Goal: Transaction & Acquisition: Purchase product/service

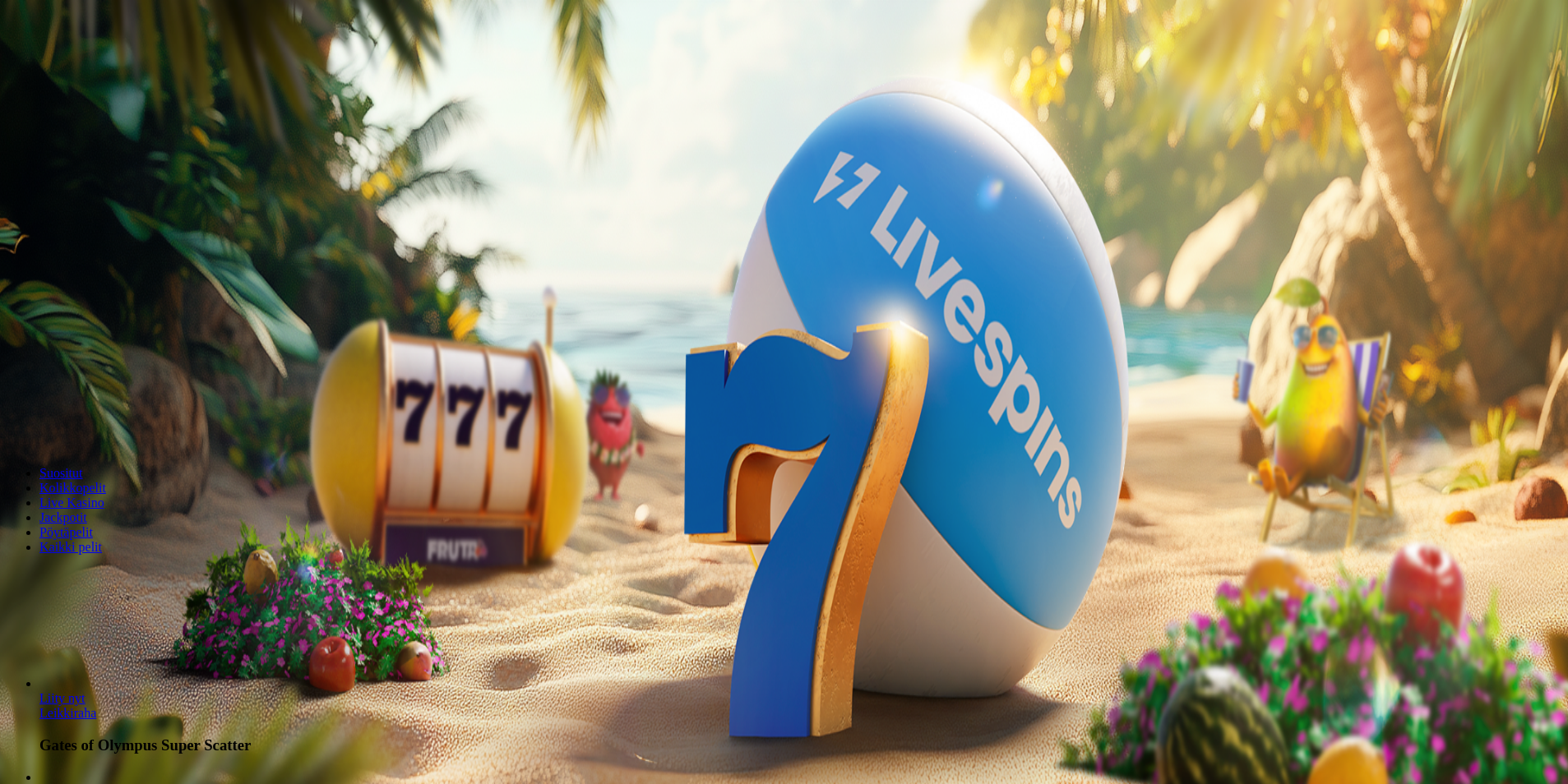
click at [123, 375] on input "***" at bounding box center [65, 382] width 117 height 16
type input "*"
type input "**"
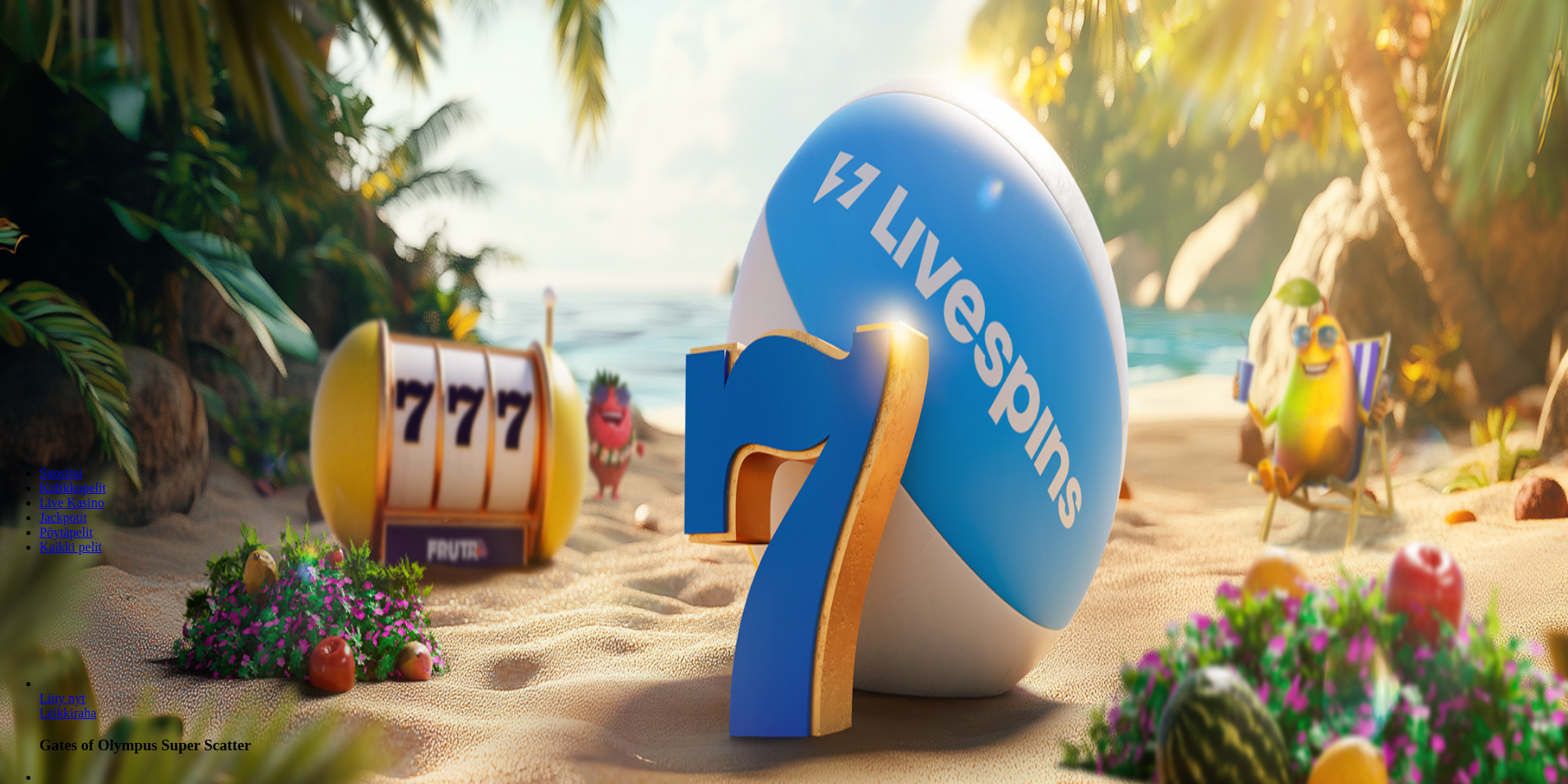
click at [86, 436] on span "Talleta ja pelaa" at bounding box center [50, 429] width 73 height 13
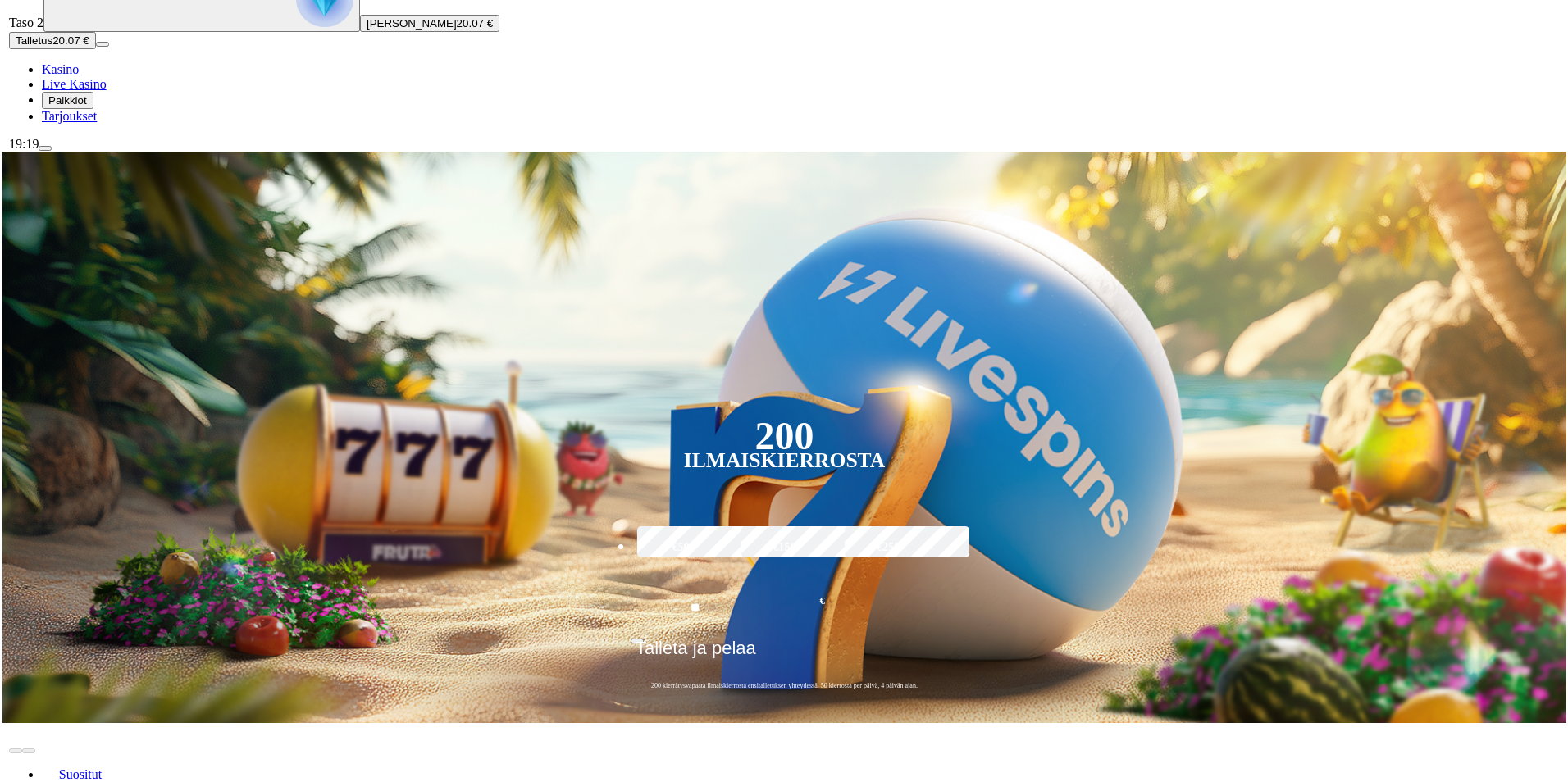
scroll to position [246, 0]
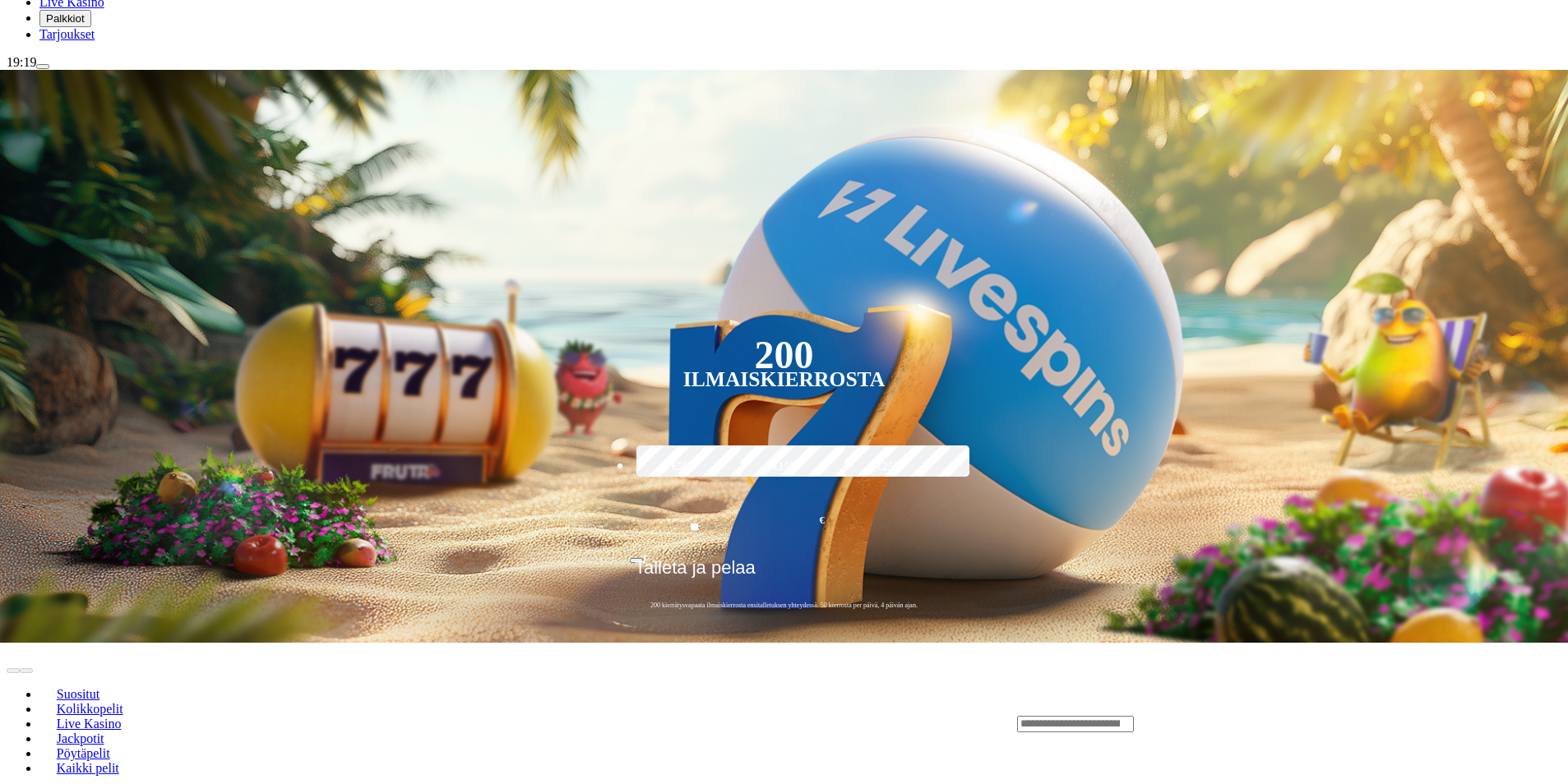
click at [74, 25] on span "Palkkiot" at bounding box center [65, 19] width 39 height 13
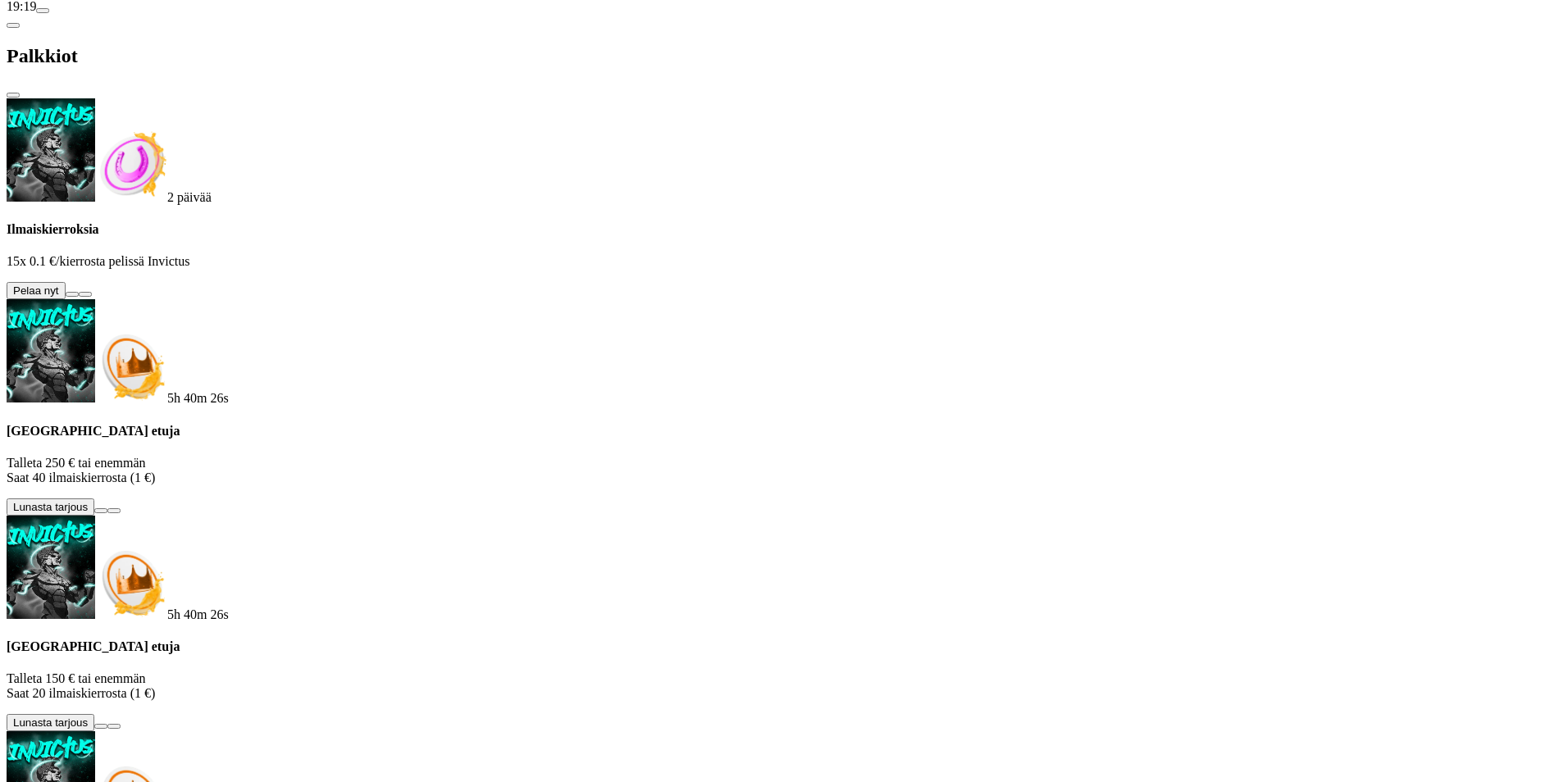
scroll to position [336, 0]
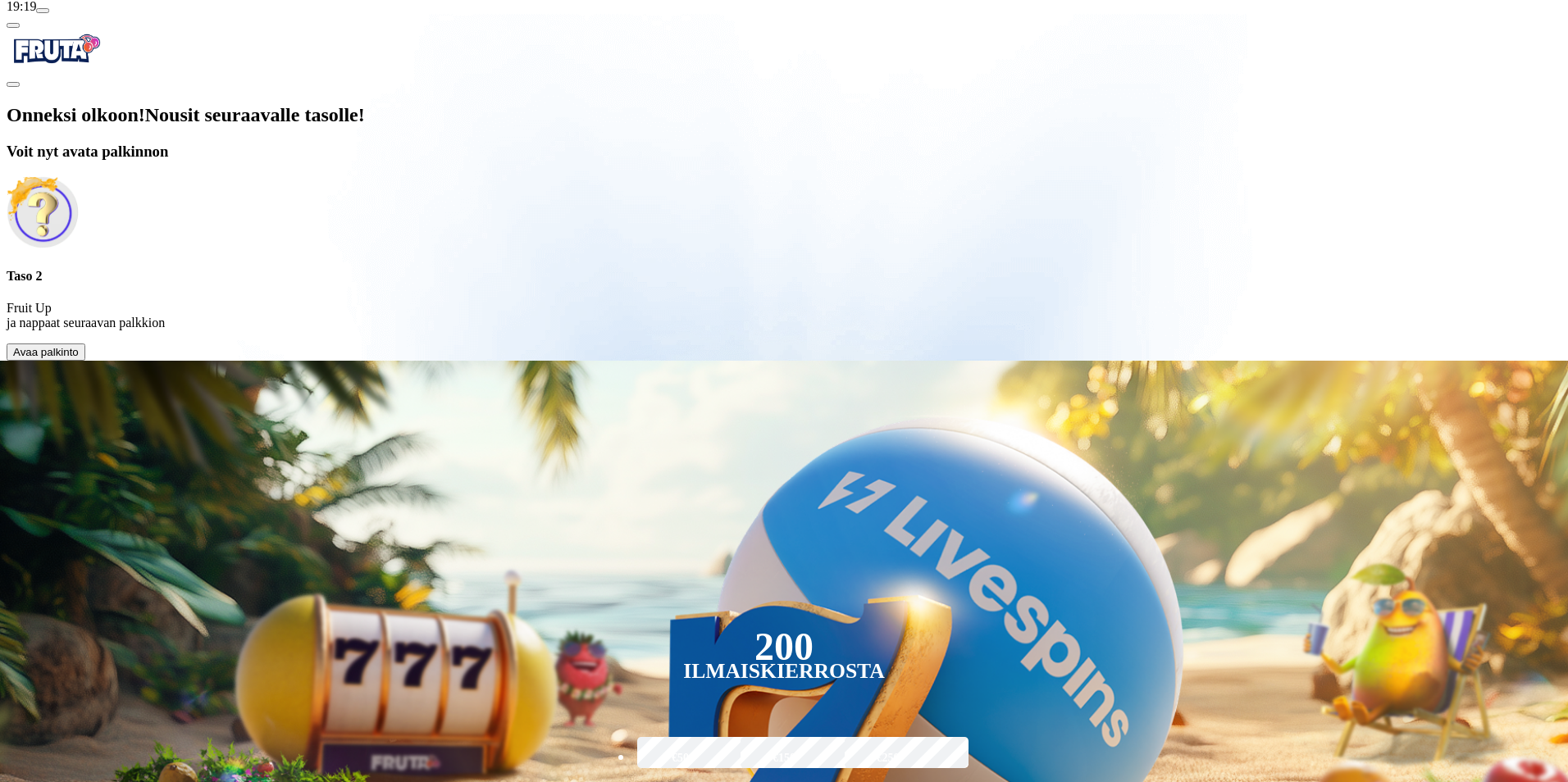
click at [79, 358] on span "Avaa palkinto" at bounding box center [47, 352] width 66 height 13
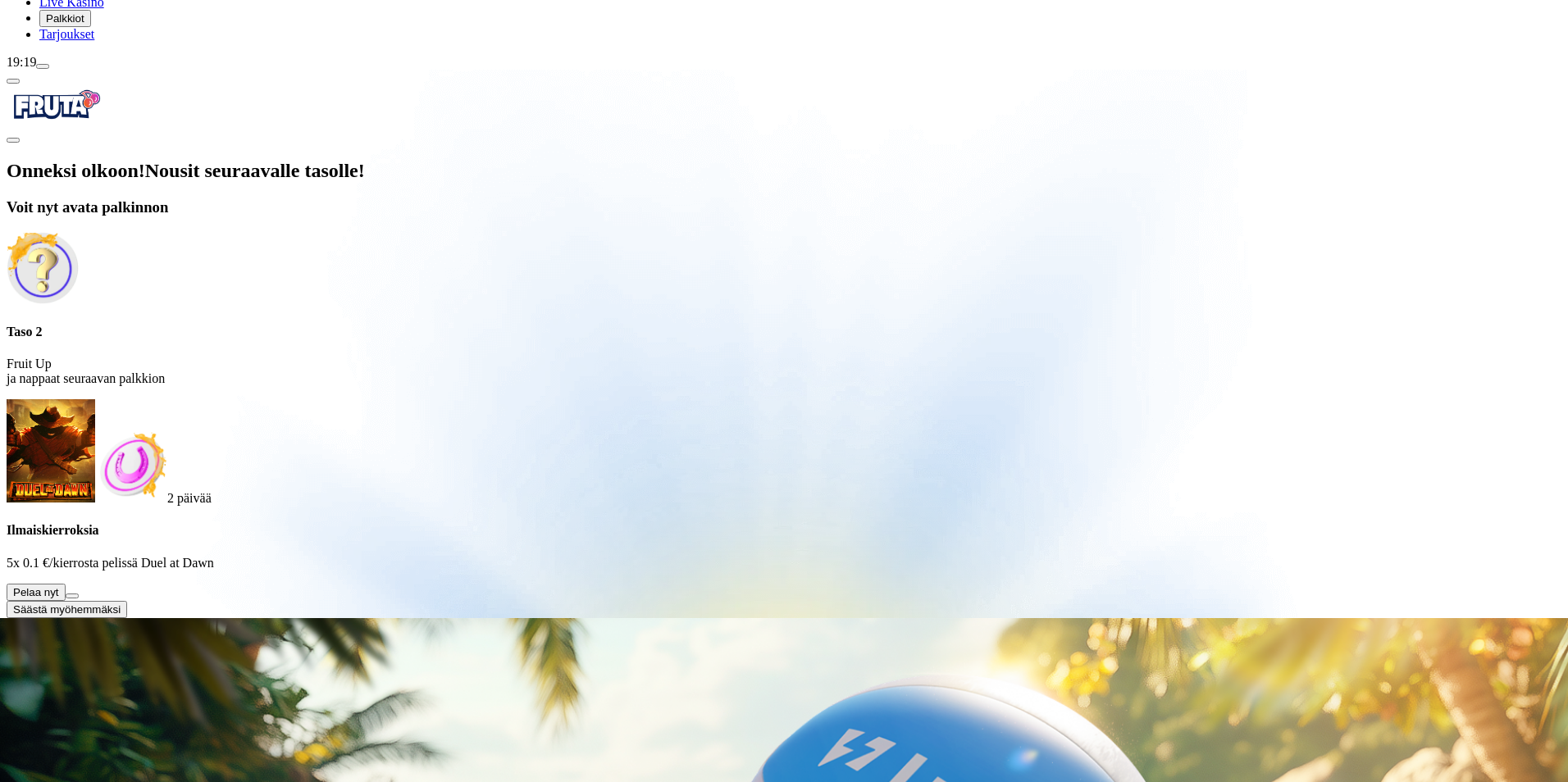
click at [14, 140] on span "close icon" at bounding box center [14, 140] width 0 height 0
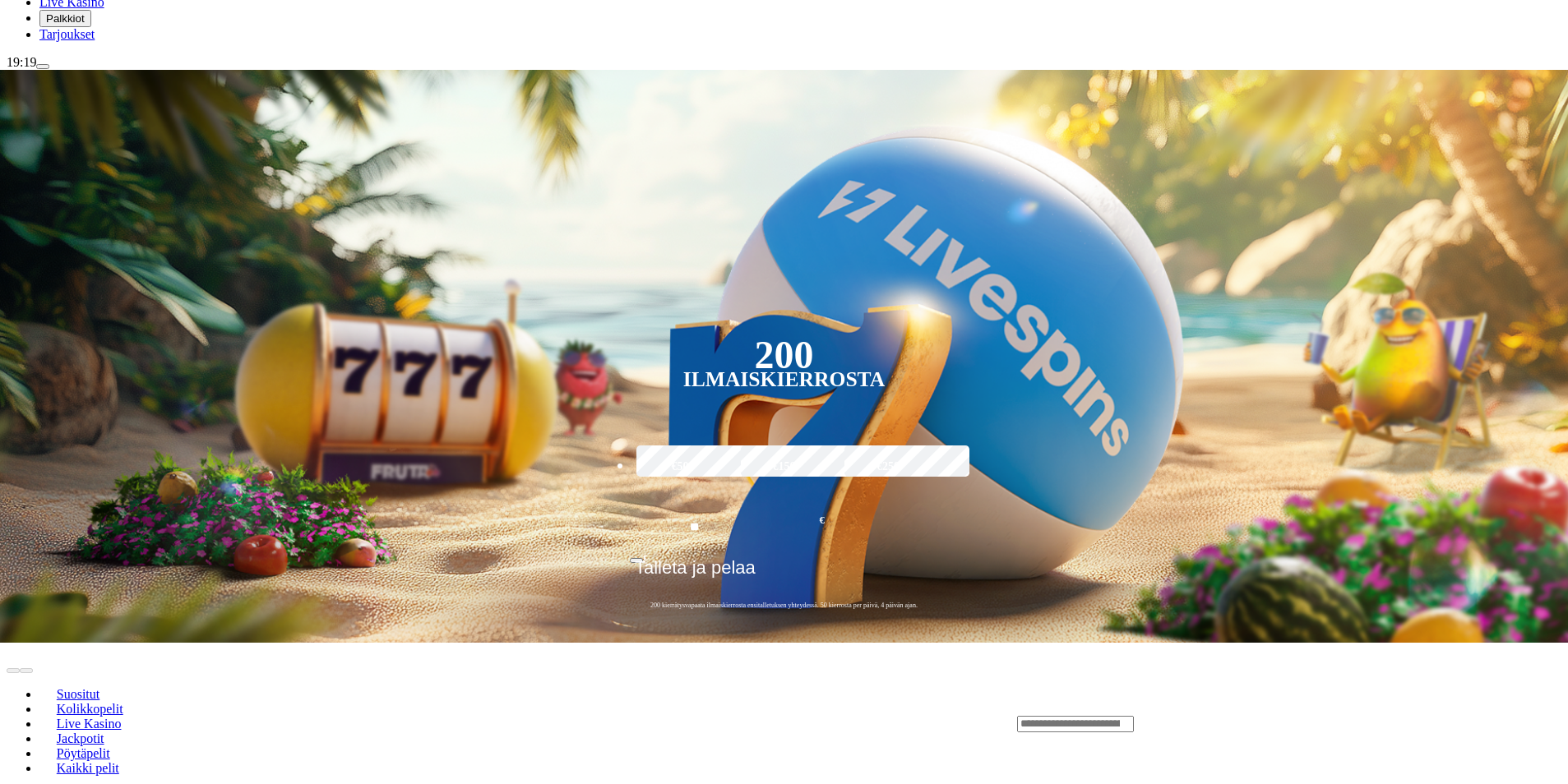
click at [95, 41] on span "Tarjoukset" at bounding box center [67, 34] width 55 height 14
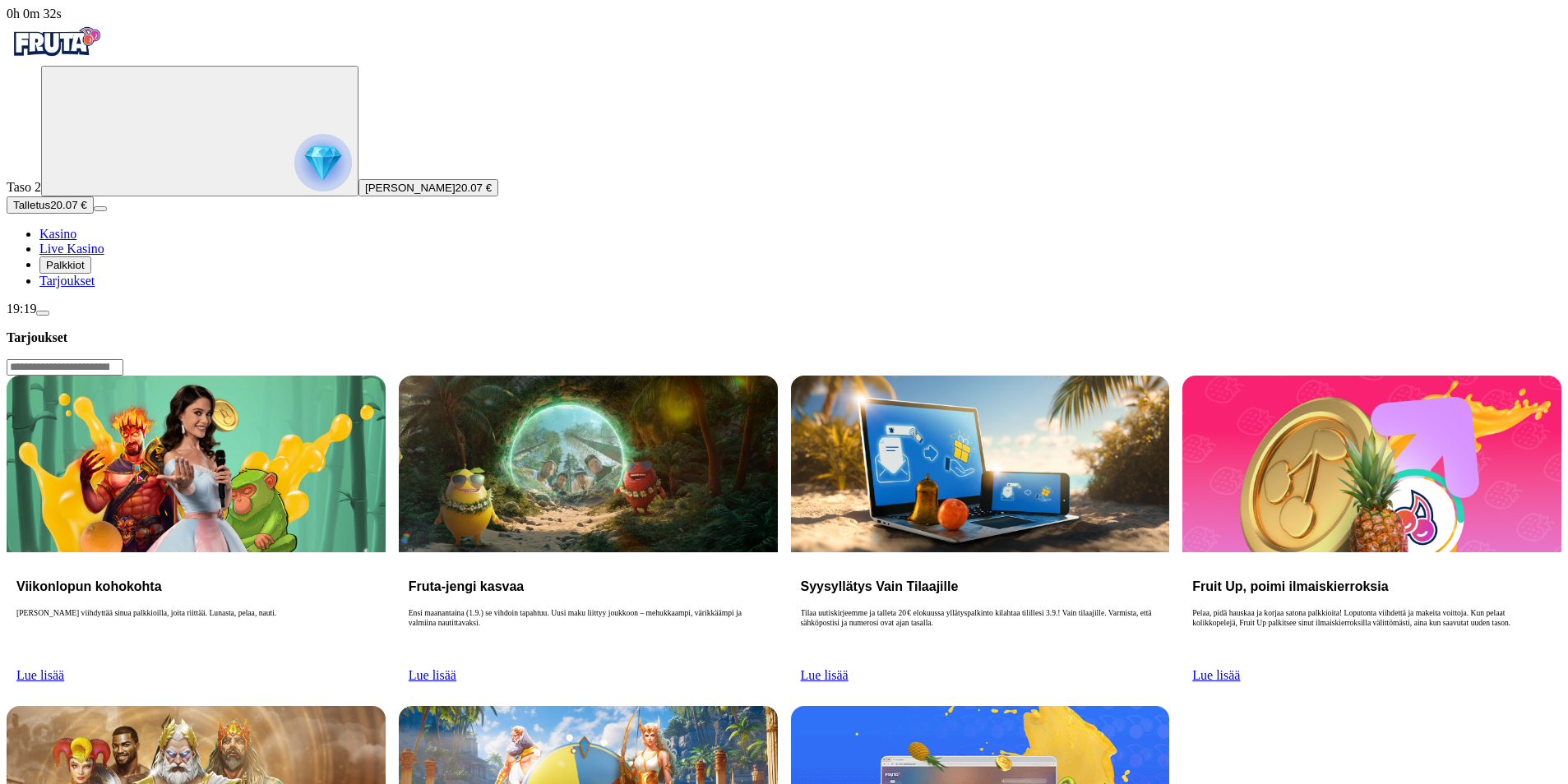
click at [98, 256] on span "Live Kasino" at bounding box center [72, 248] width 65 height 14
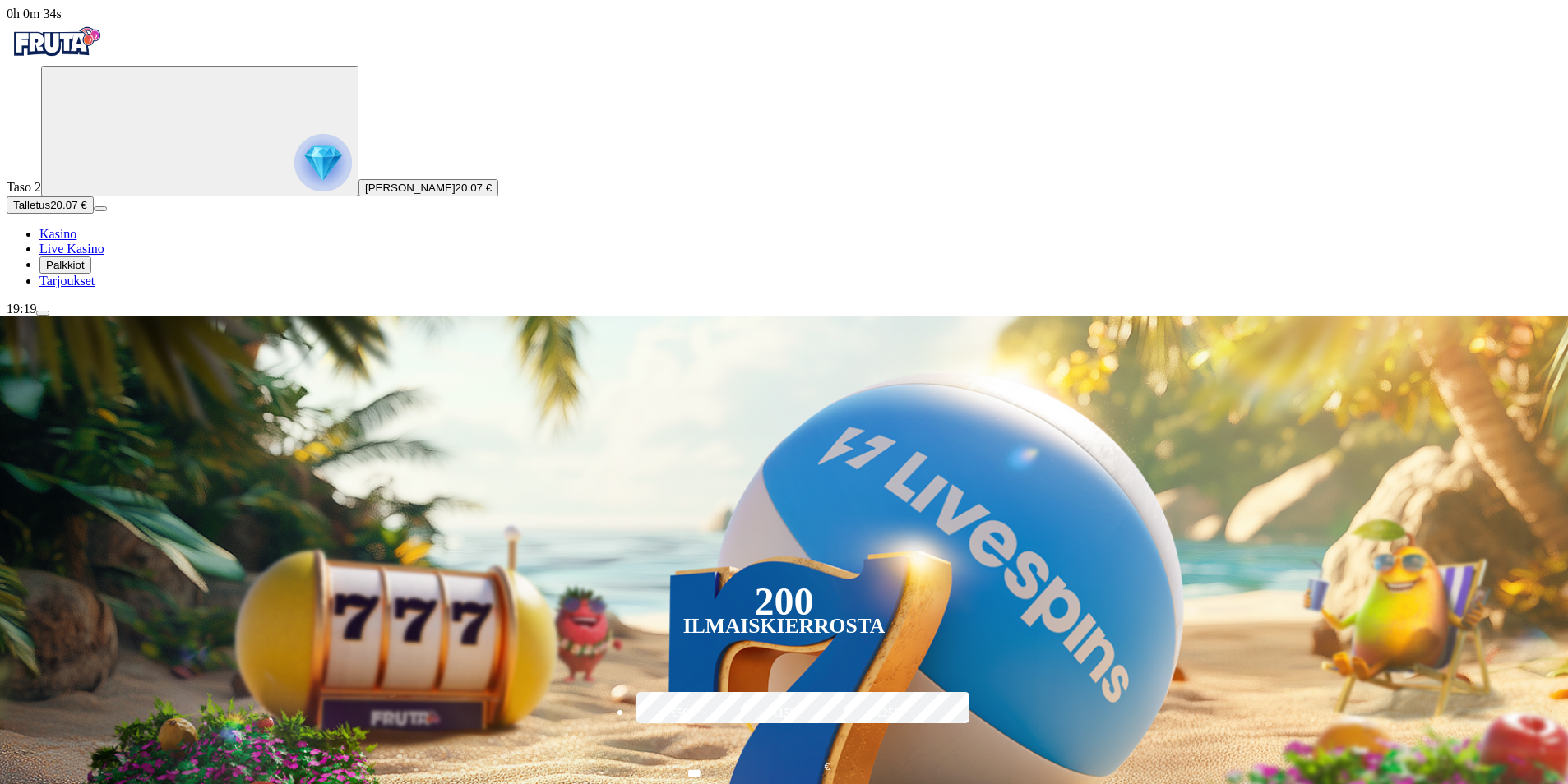
click at [85, 271] on span "Palkkiot" at bounding box center [65, 264] width 39 height 13
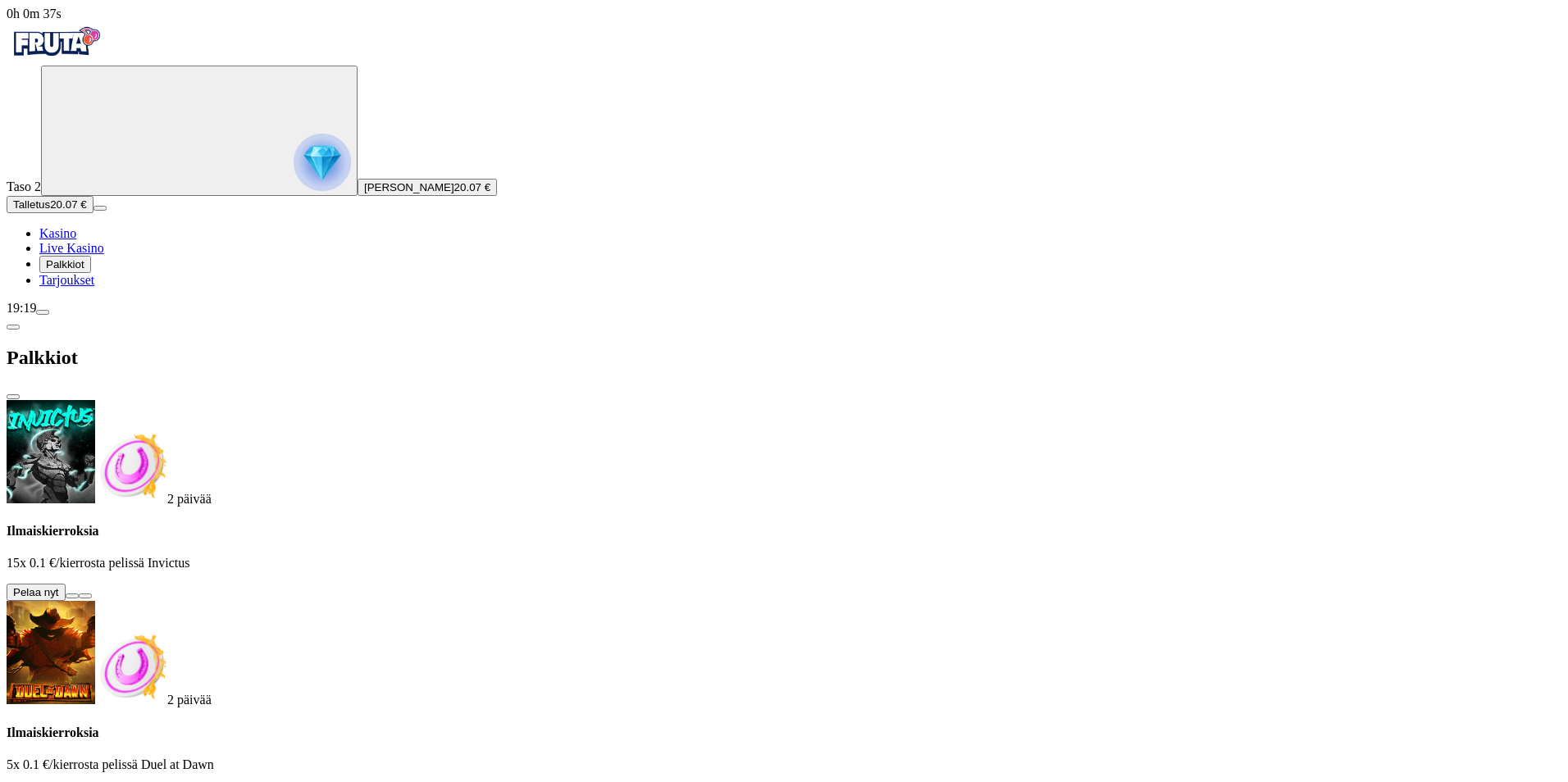
click at [85, 596] on span "info icon" at bounding box center [85, 596] width 0 height 0
click at [76, 240] on span "Kasino" at bounding box center [58, 233] width 37 height 14
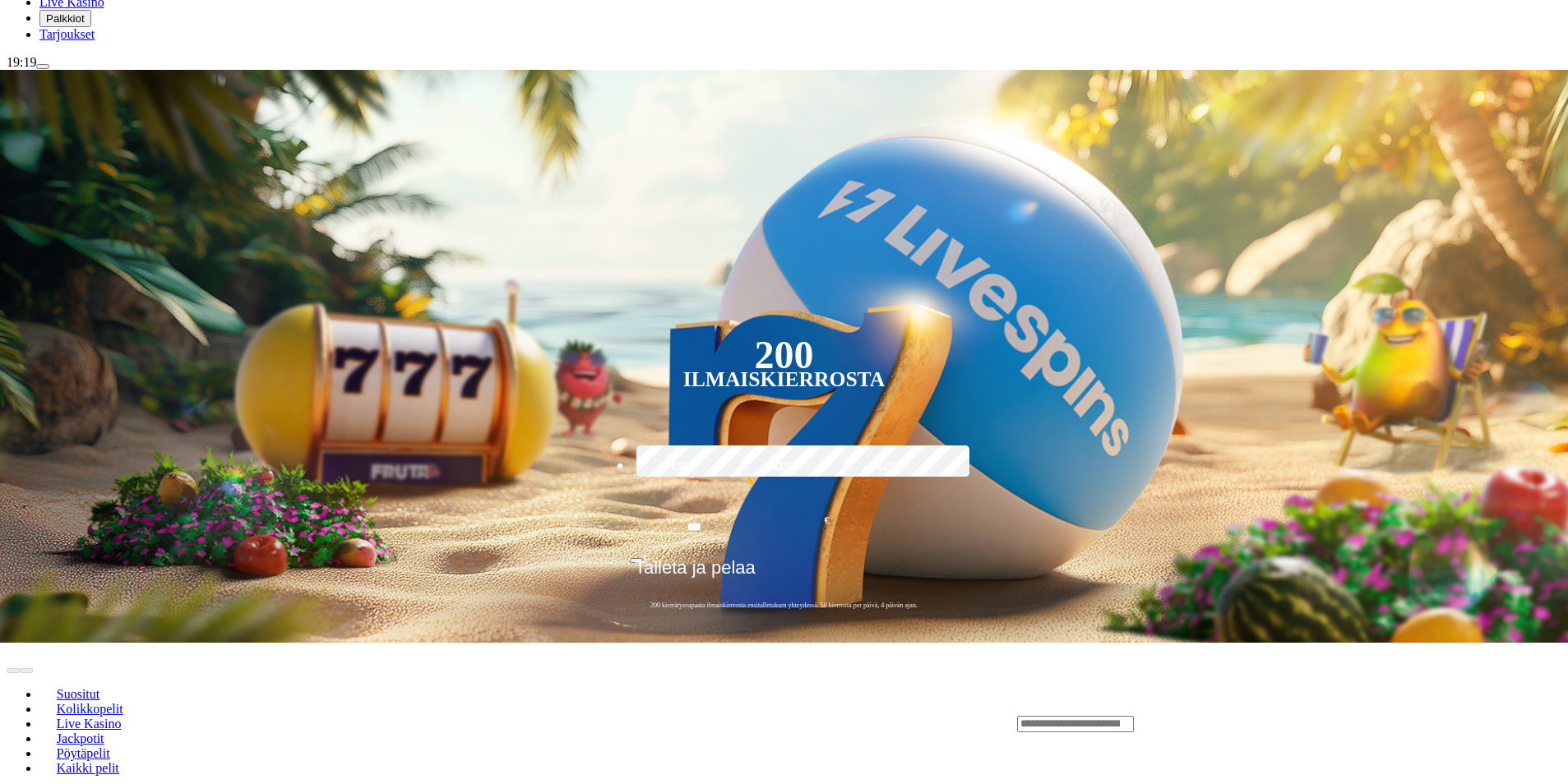
scroll to position [329, 0]
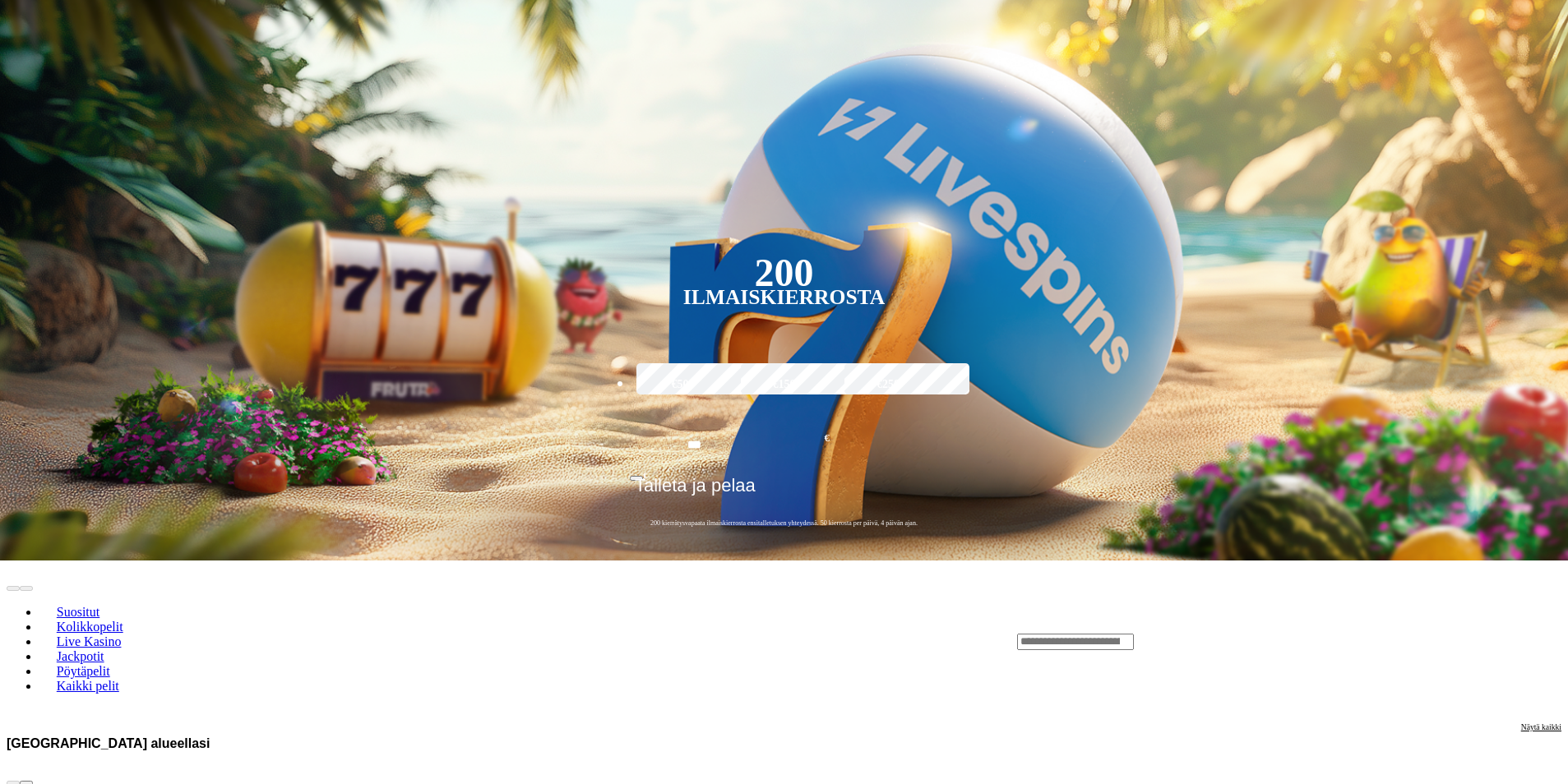
click at [26, 783] on span "chevron-right icon" at bounding box center [26, 783] width 0 height 0
click at [1134, 634] on input "Search" at bounding box center [1076, 642] width 117 height 16
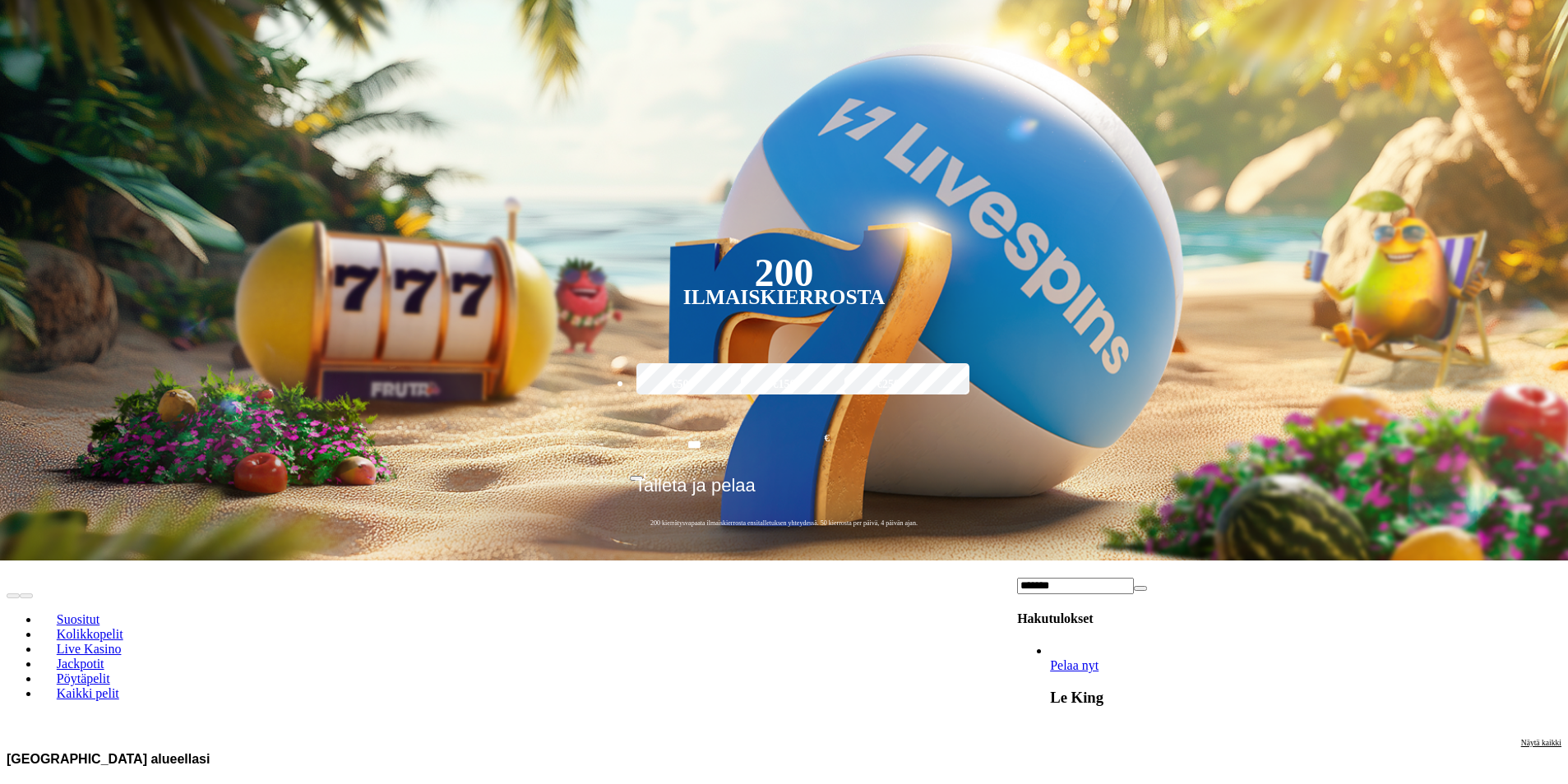
type input "*******"
click at [1099, 659] on span "Pelaa nyt" at bounding box center [1074, 665] width 48 height 14
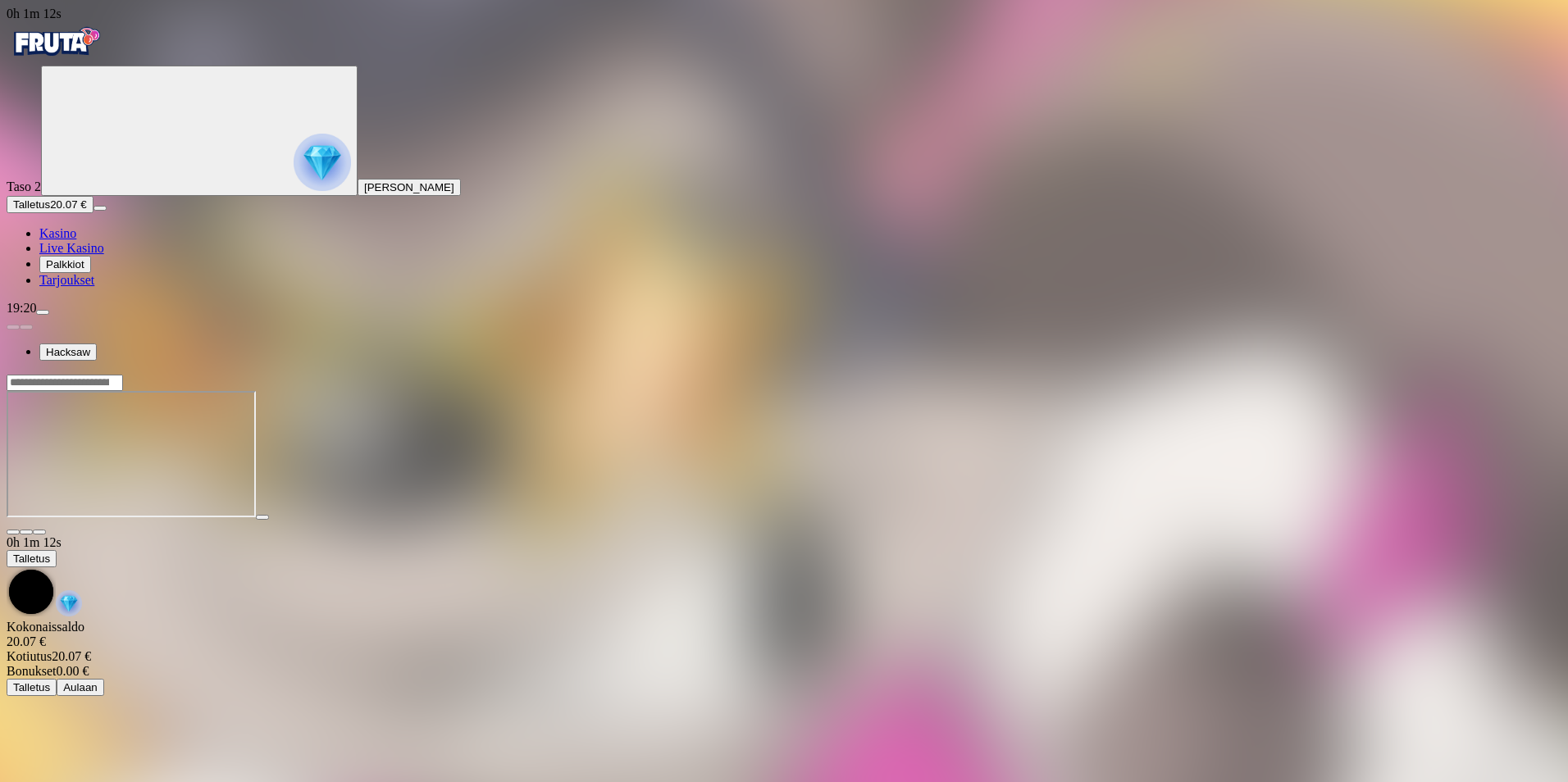
click at [854, 696] on main "0h 1m 12s Talletus [GEOGRAPHIC_DATA] 20.07 € Kotiutus 20.07 € Bonukset 0.00 € T…" at bounding box center [784, 534] width 1555 height 322
drag, startPoint x: 562, startPoint y: 692, endPoint x: 556, endPoint y: 689, distance: 6.7
click at [562, 521] on div at bounding box center [784, 456] width 1555 height 129
click at [104, 255] on span "Live Kasino" at bounding box center [72, 248] width 65 height 14
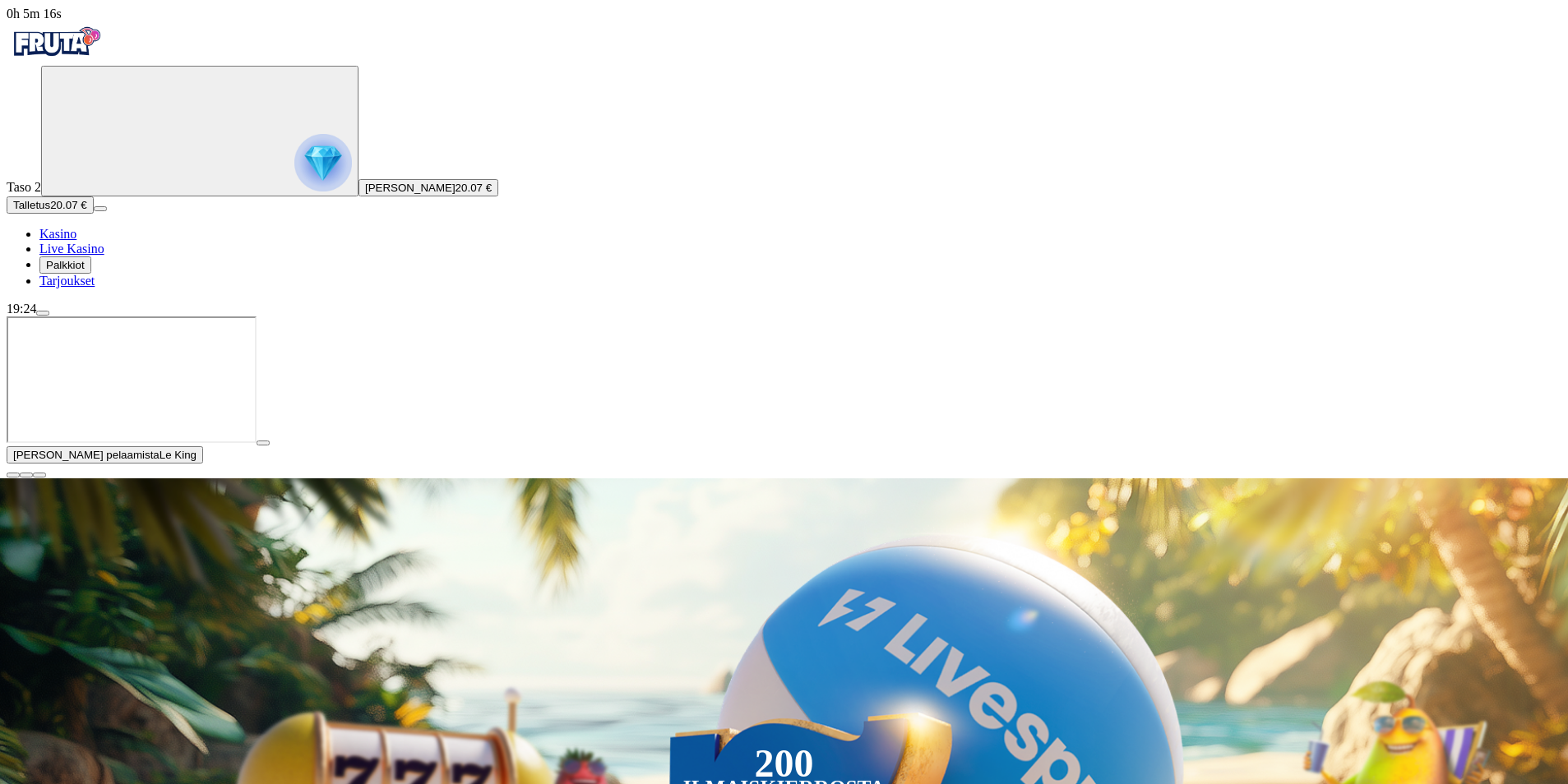
scroll to position [82, 0]
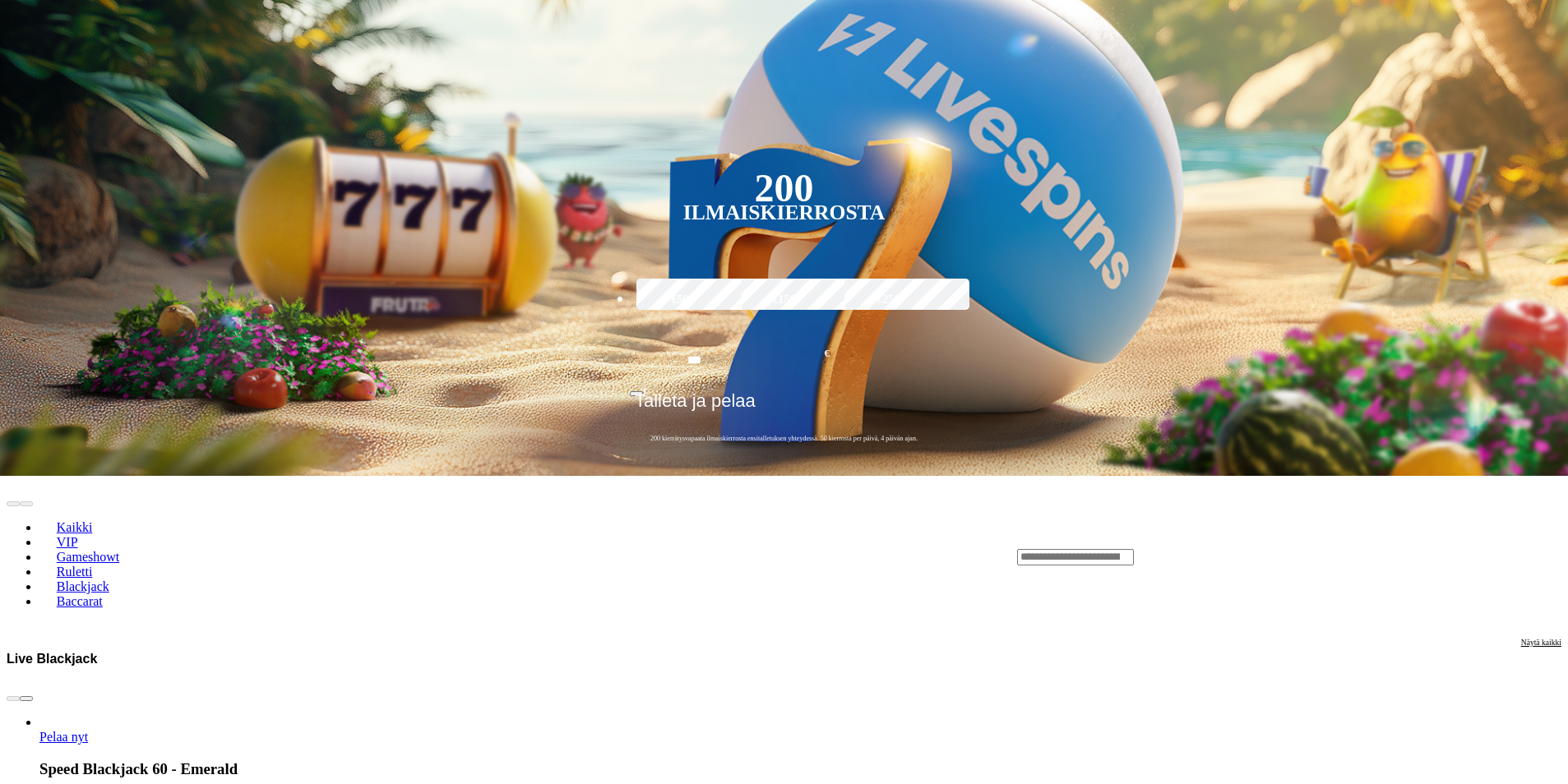
scroll to position [658, 0]
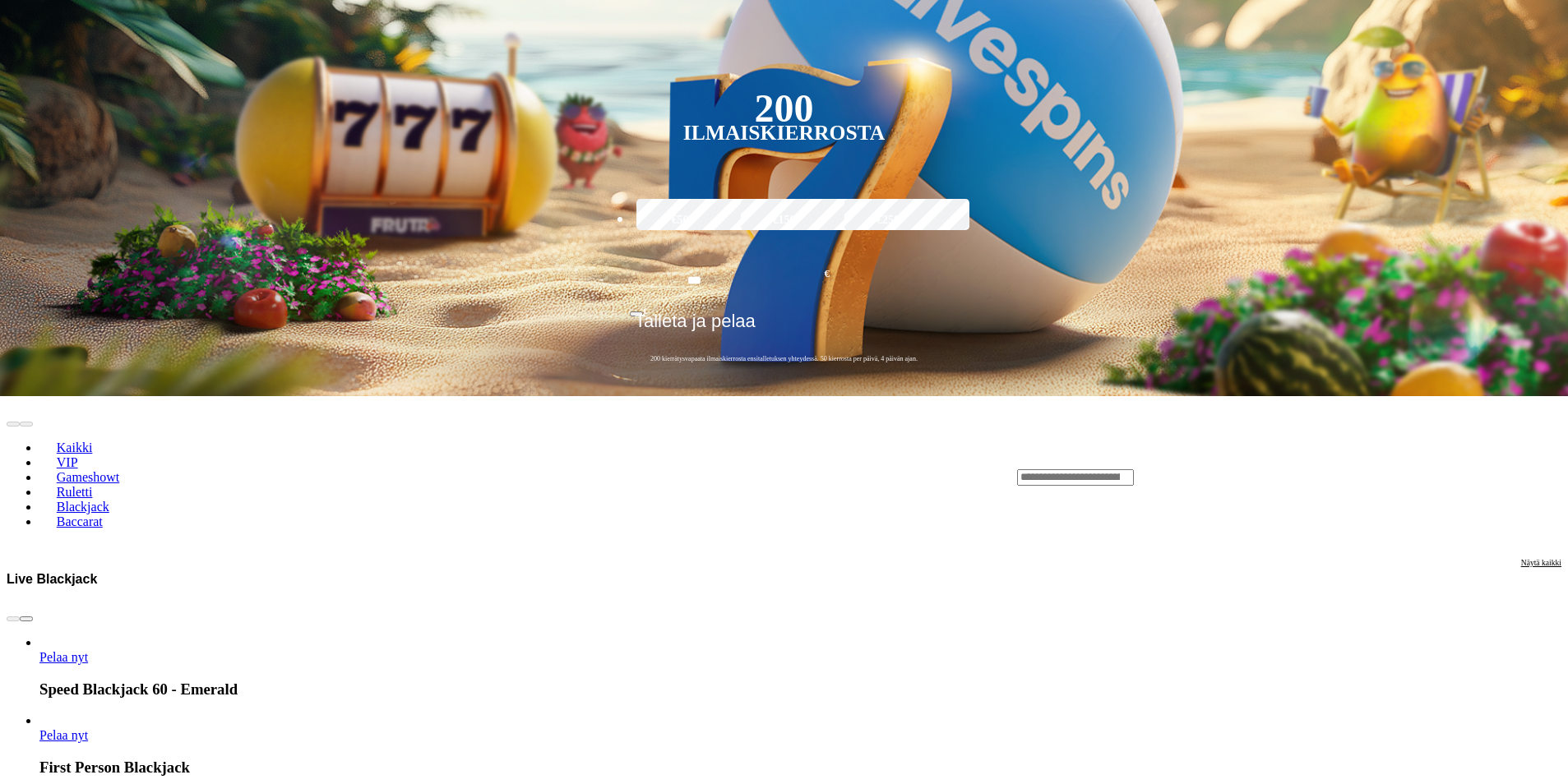
scroll to position [329, 0]
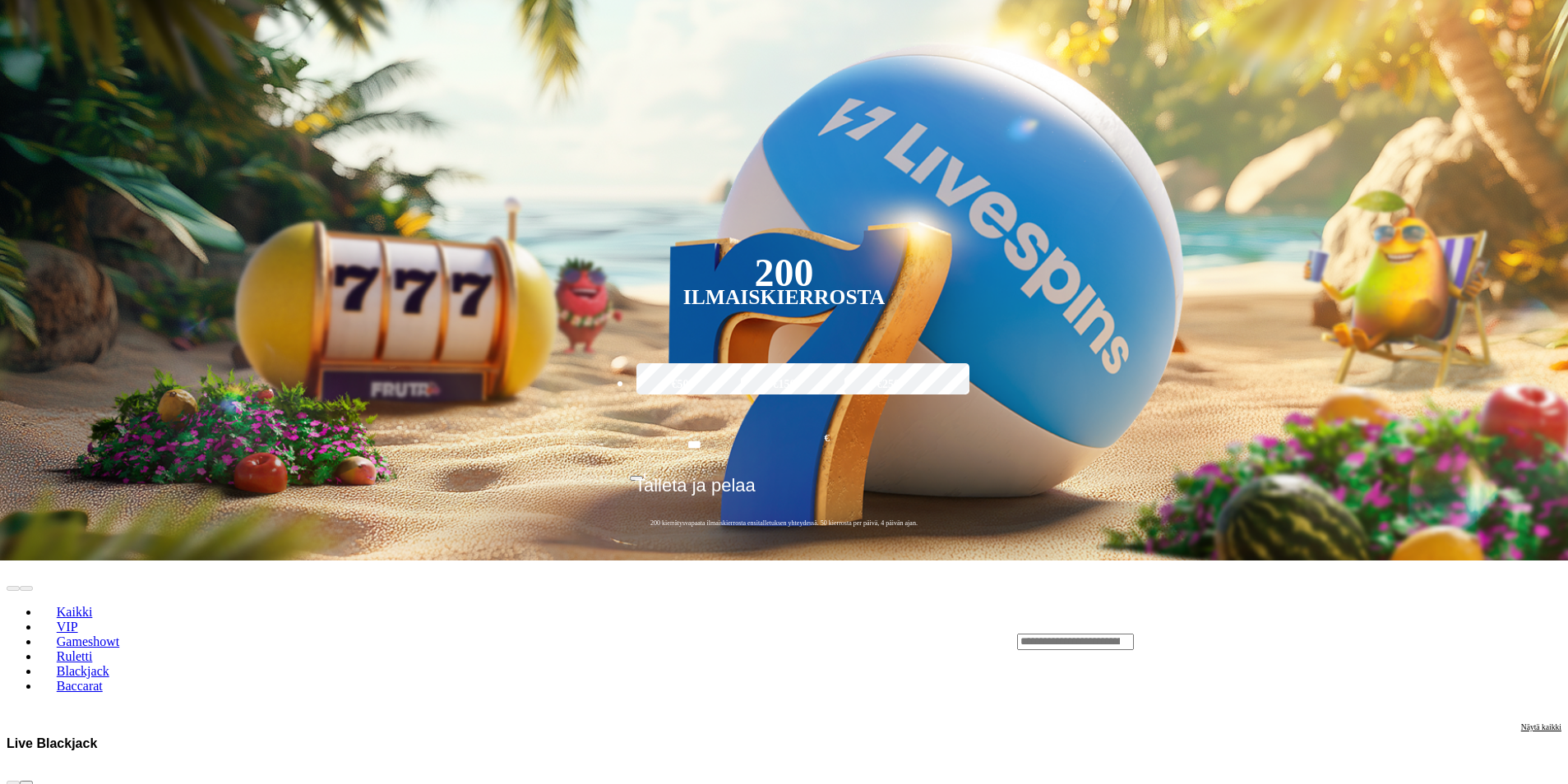
click at [26, 783] on span "chevron-right icon" at bounding box center [26, 783] width 0 height 0
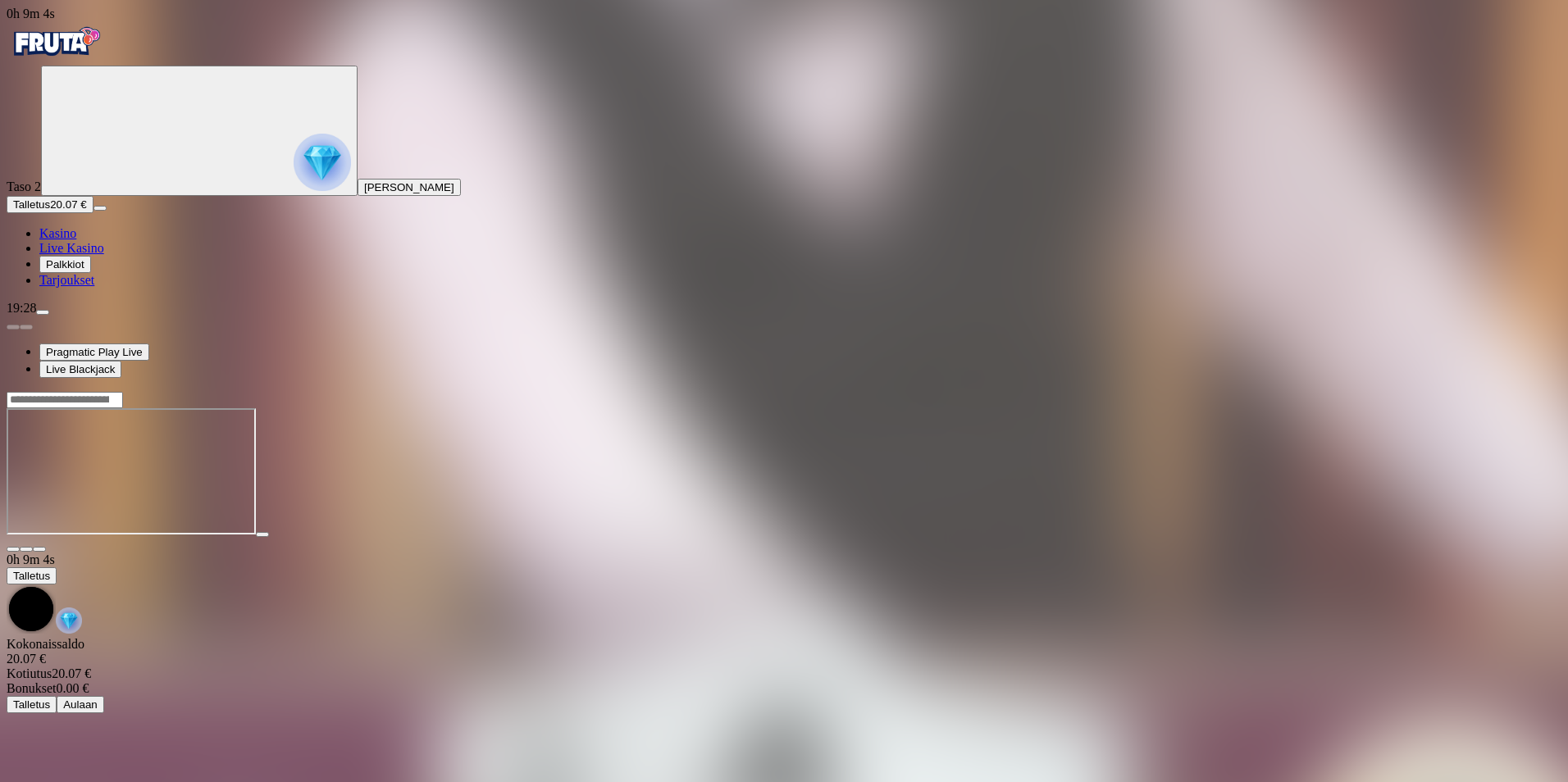
click at [94, 213] on button "Talletus 20.07 €" at bounding box center [50, 205] width 87 height 17
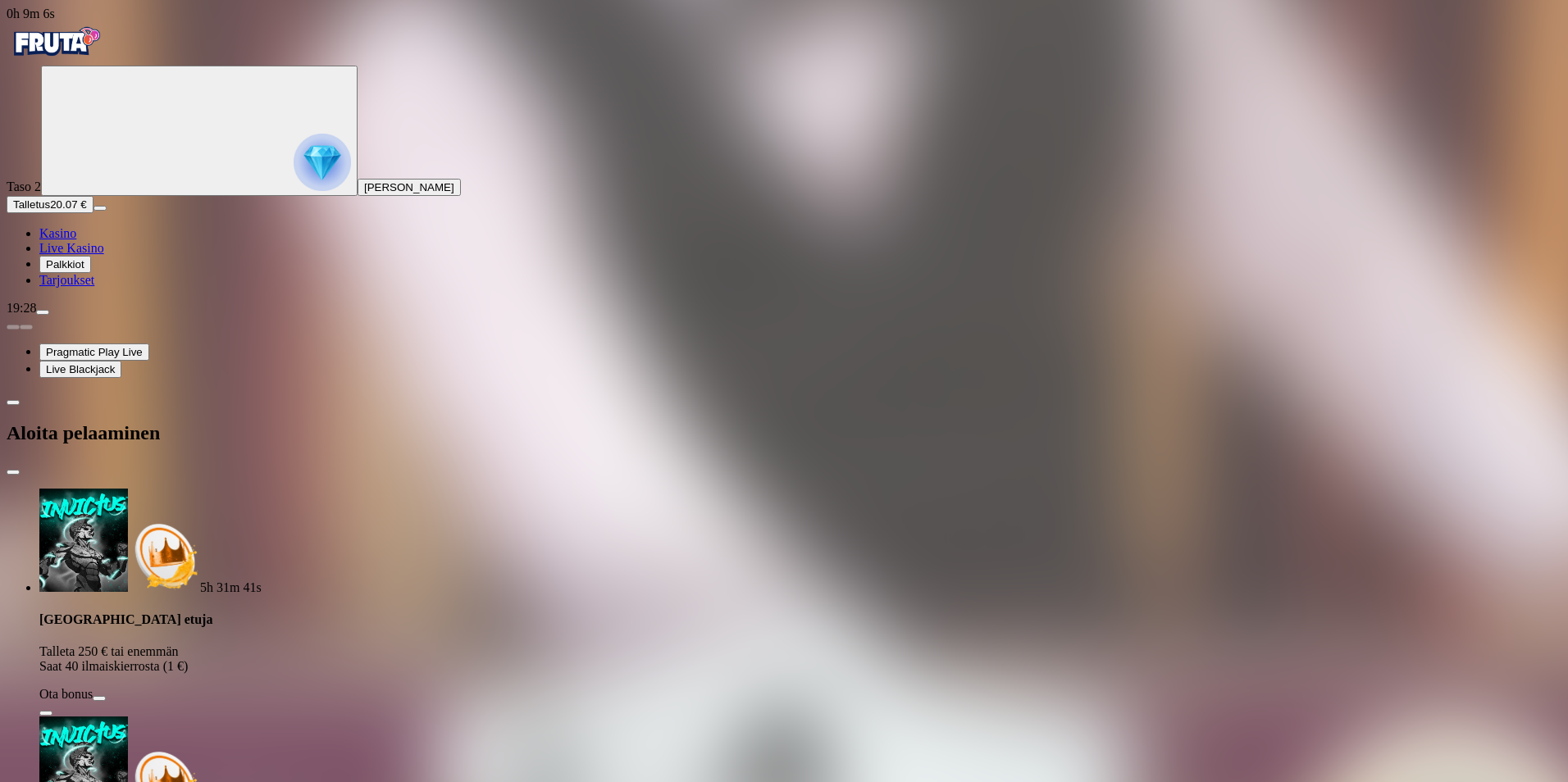
type input "*"
type input "**"
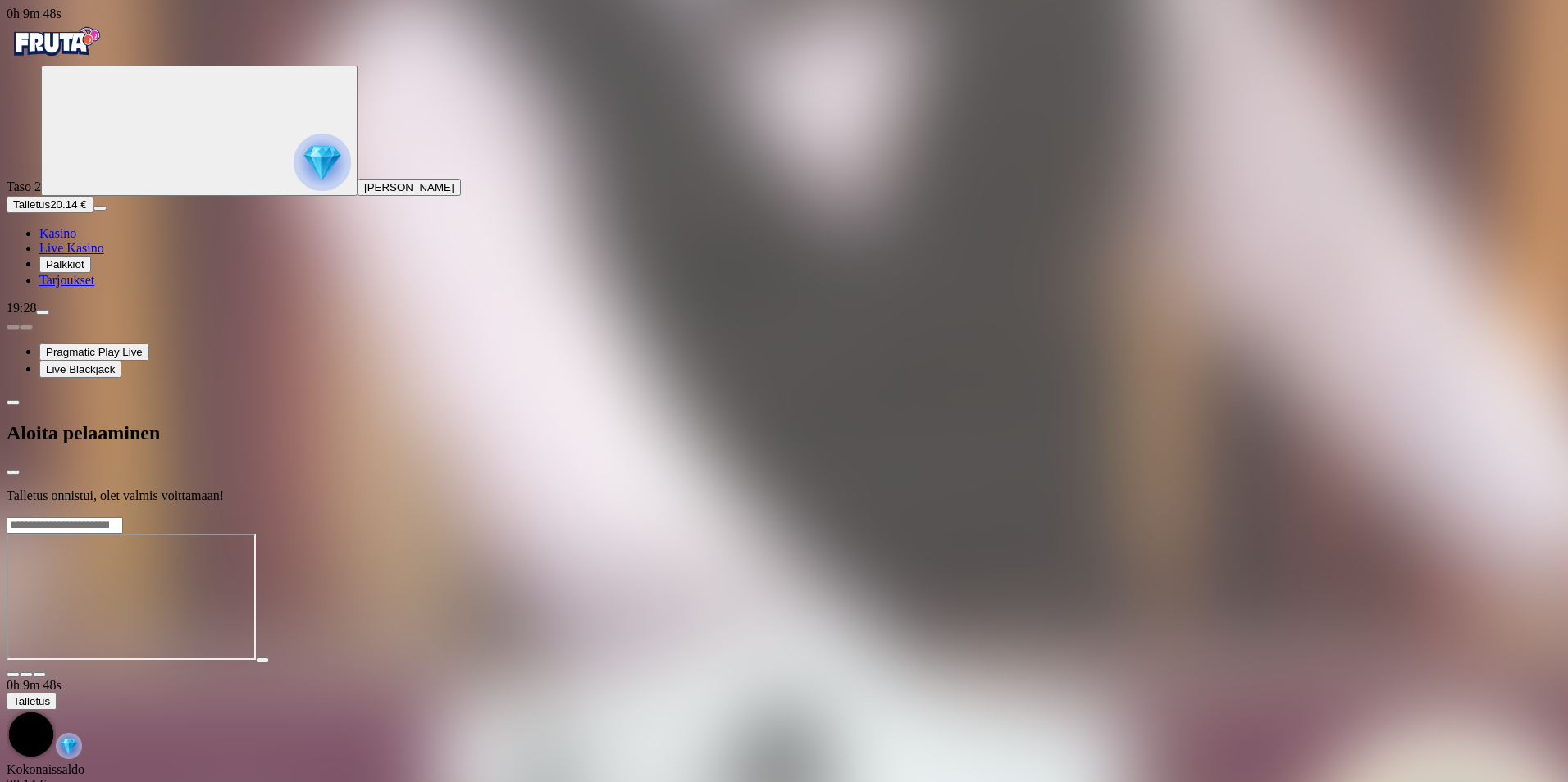
click at [764, 517] on div at bounding box center [784, 517] width 1555 height 0
